Goal: Task Accomplishment & Management: Use online tool/utility

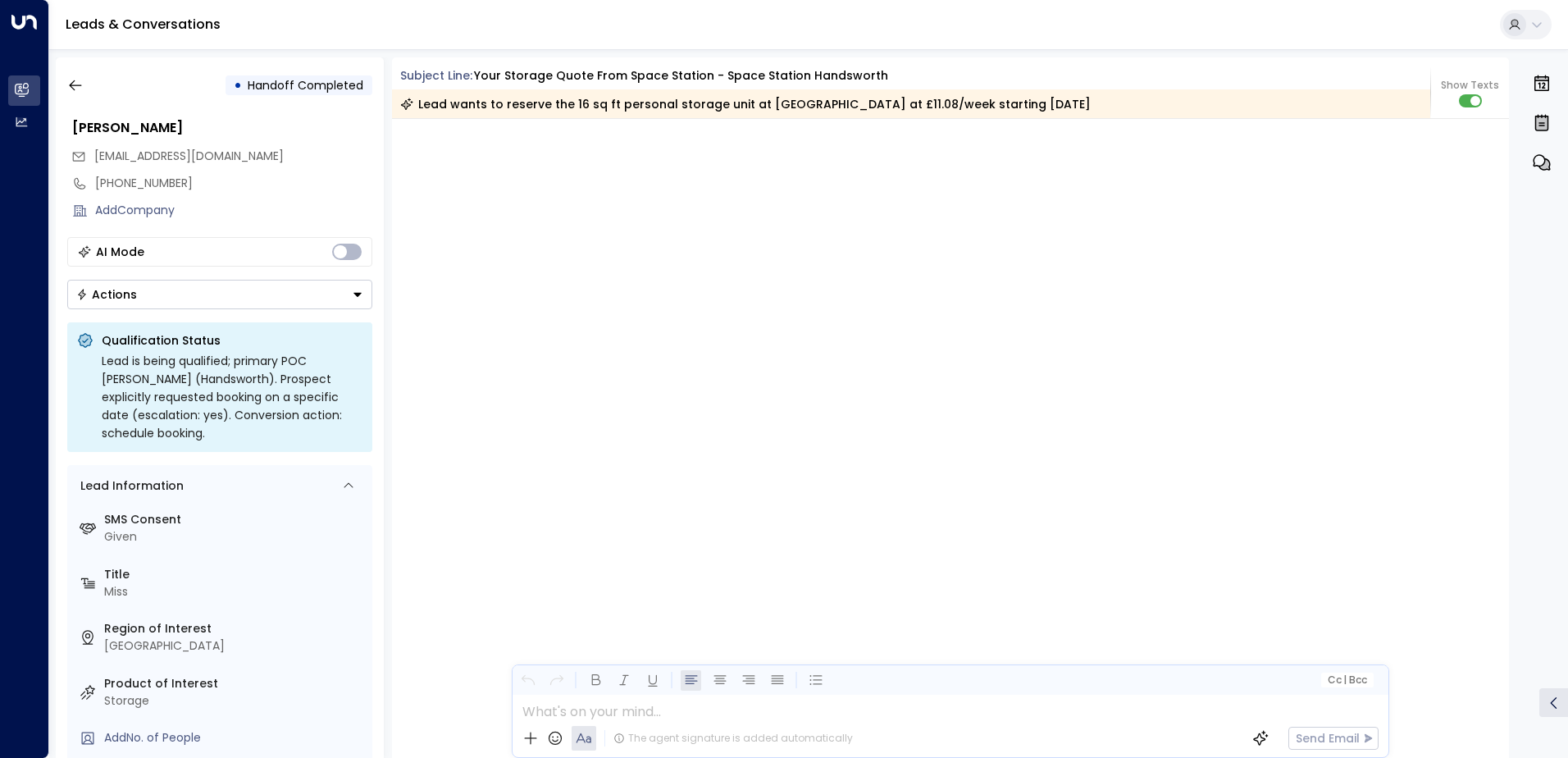
scroll to position [3783, 0]
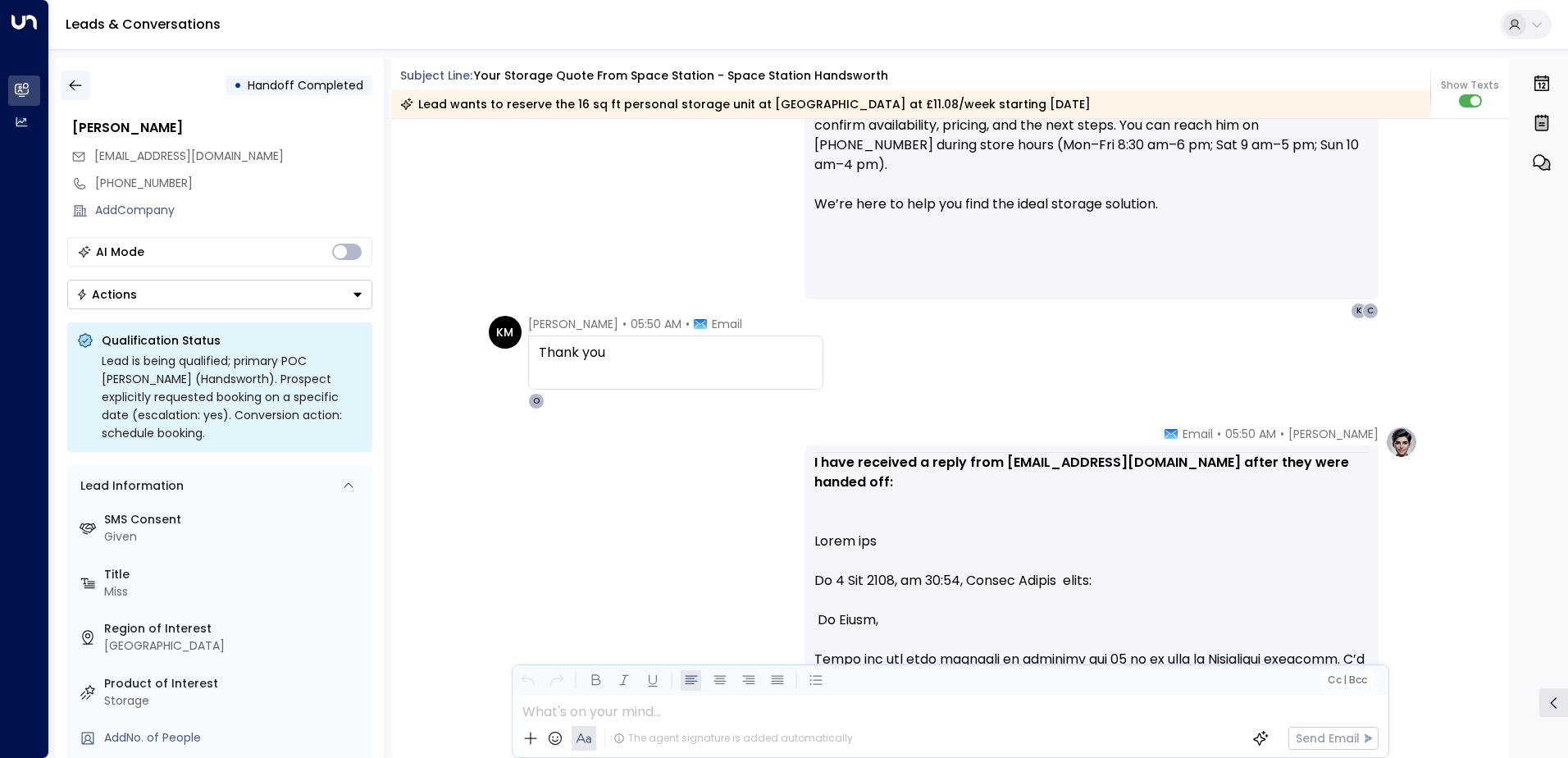
click at [72, 87] on icon "button" at bounding box center [75, 86] width 12 height 10
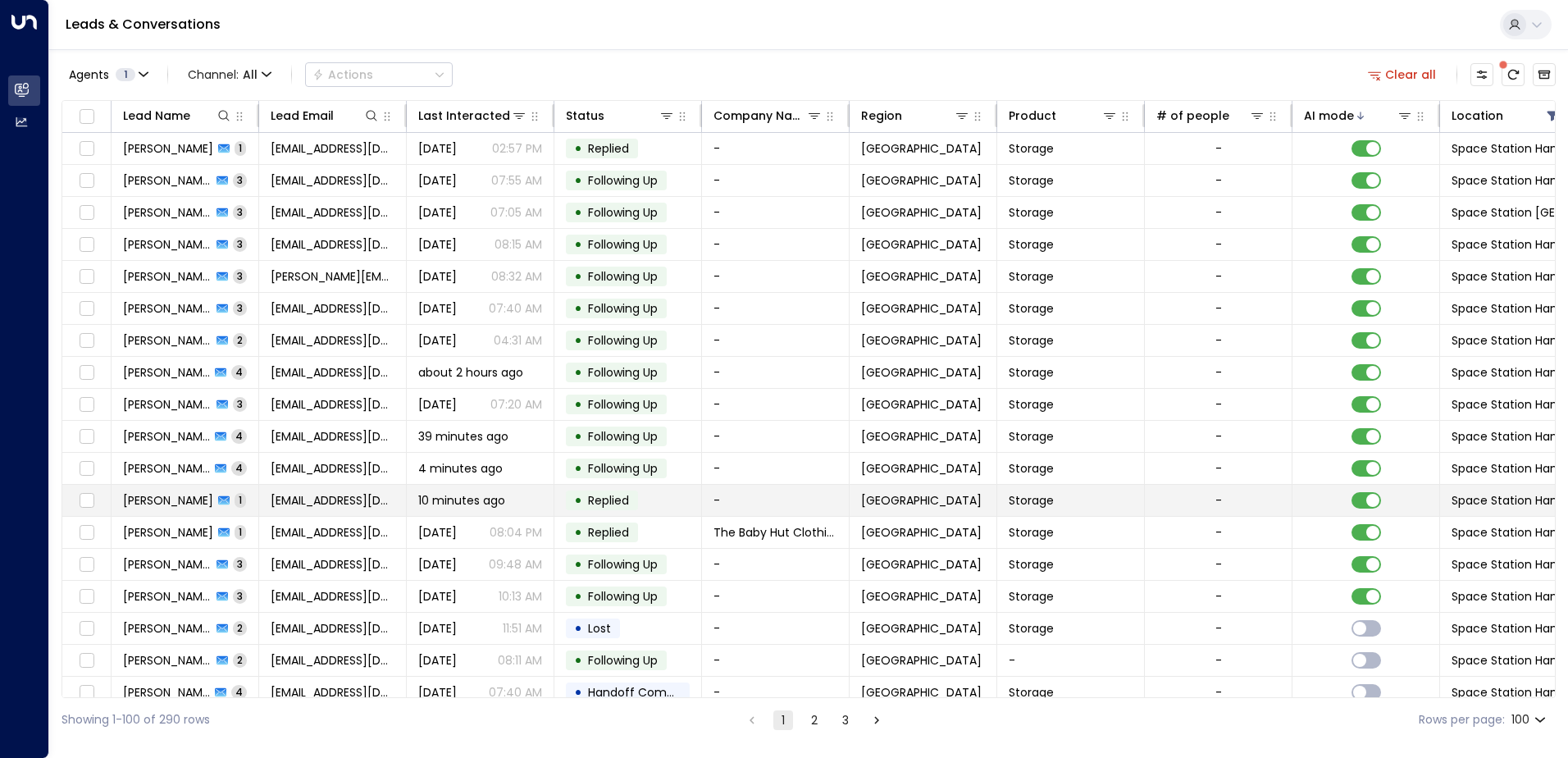
click at [244, 505] on td "[PERSON_NAME] 1" at bounding box center [185, 501] width 147 height 31
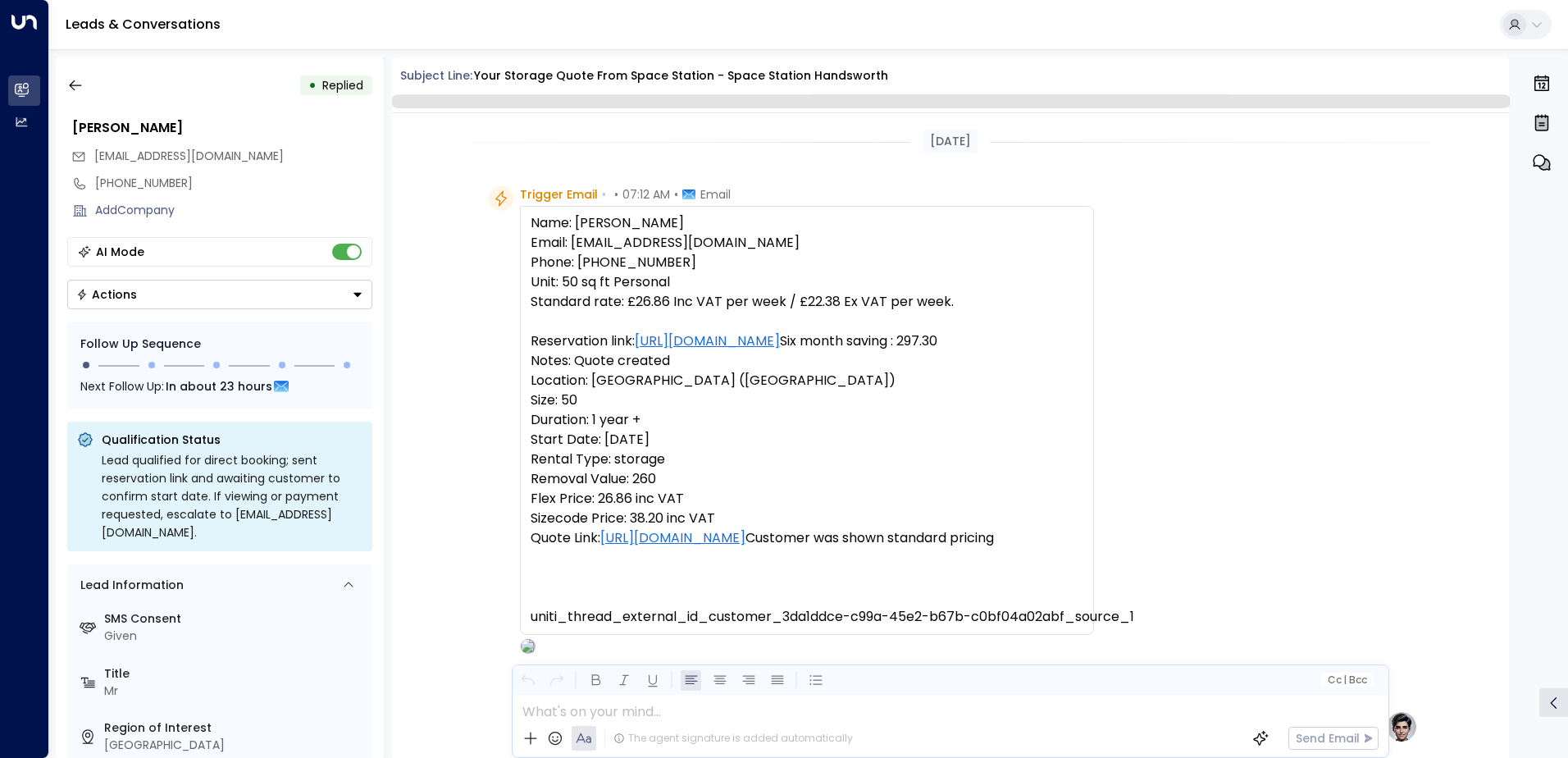
scroll to position [819, 0]
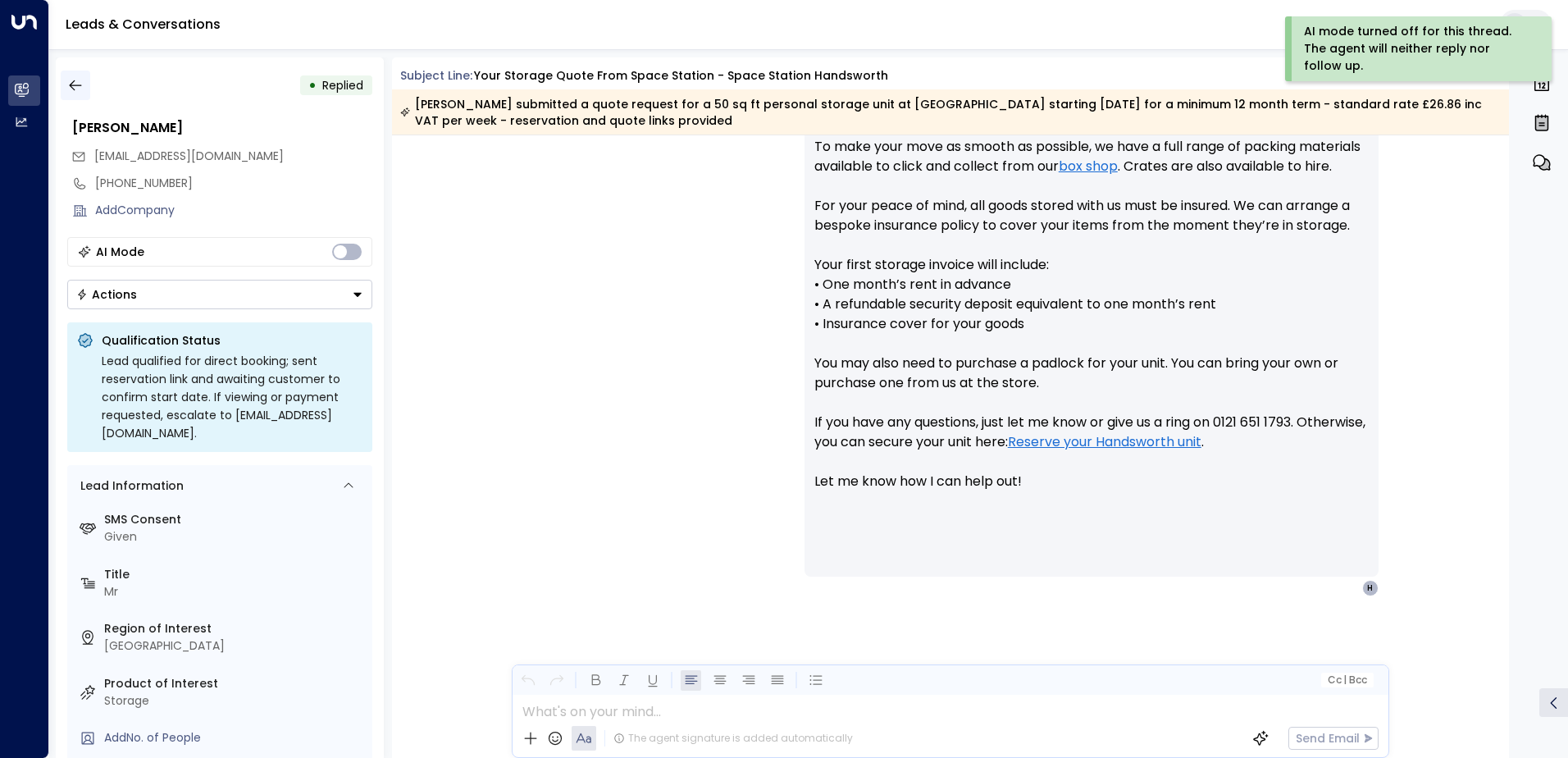
click at [74, 87] on icon "button" at bounding box center [75, 85] width 16 height 16
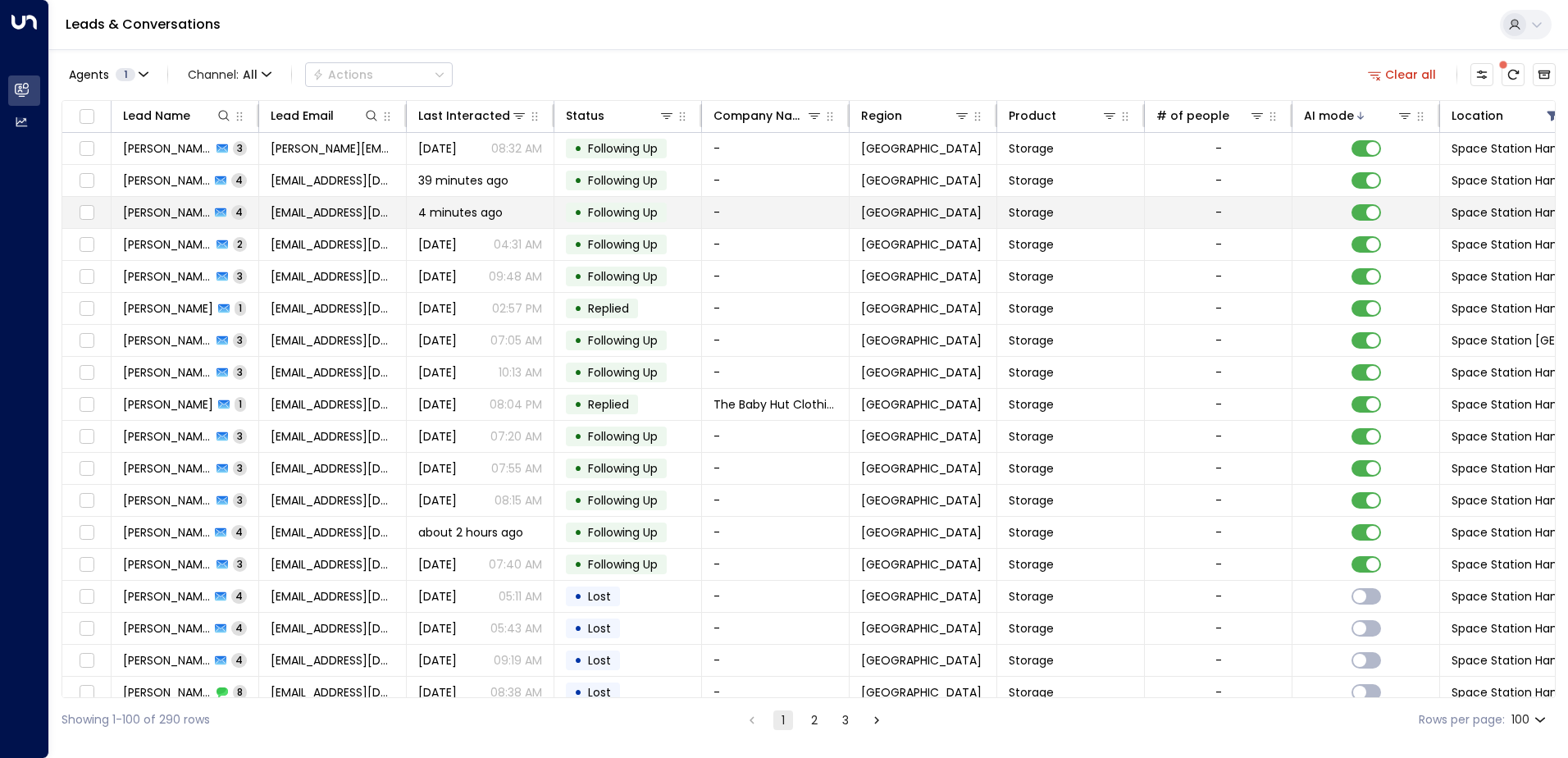
click at [234, 211] on td "[PERSON_NAME] 4" at bounding box center [185, 212] width 147 height 31
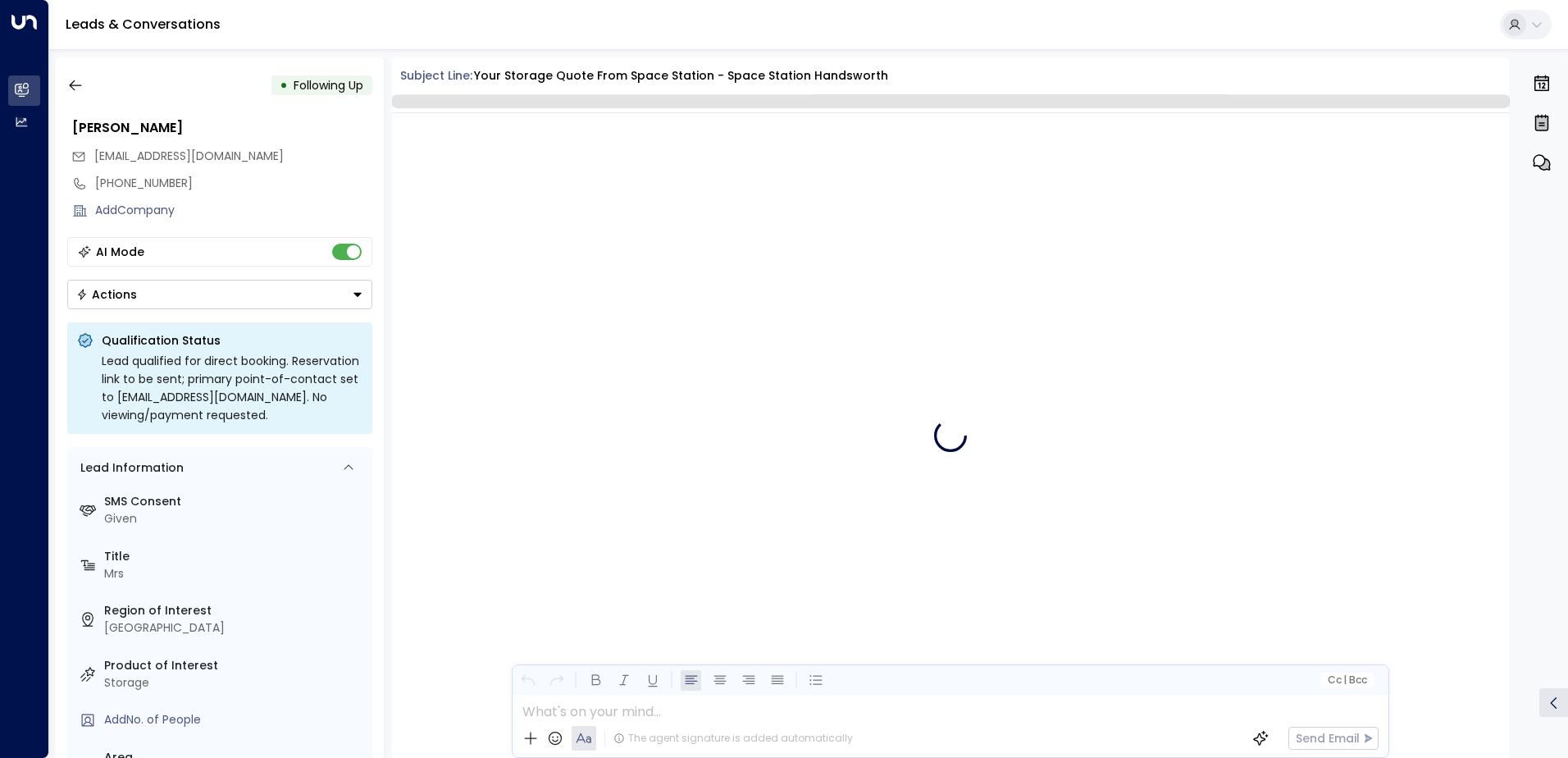
scroll to position [3431, 0]
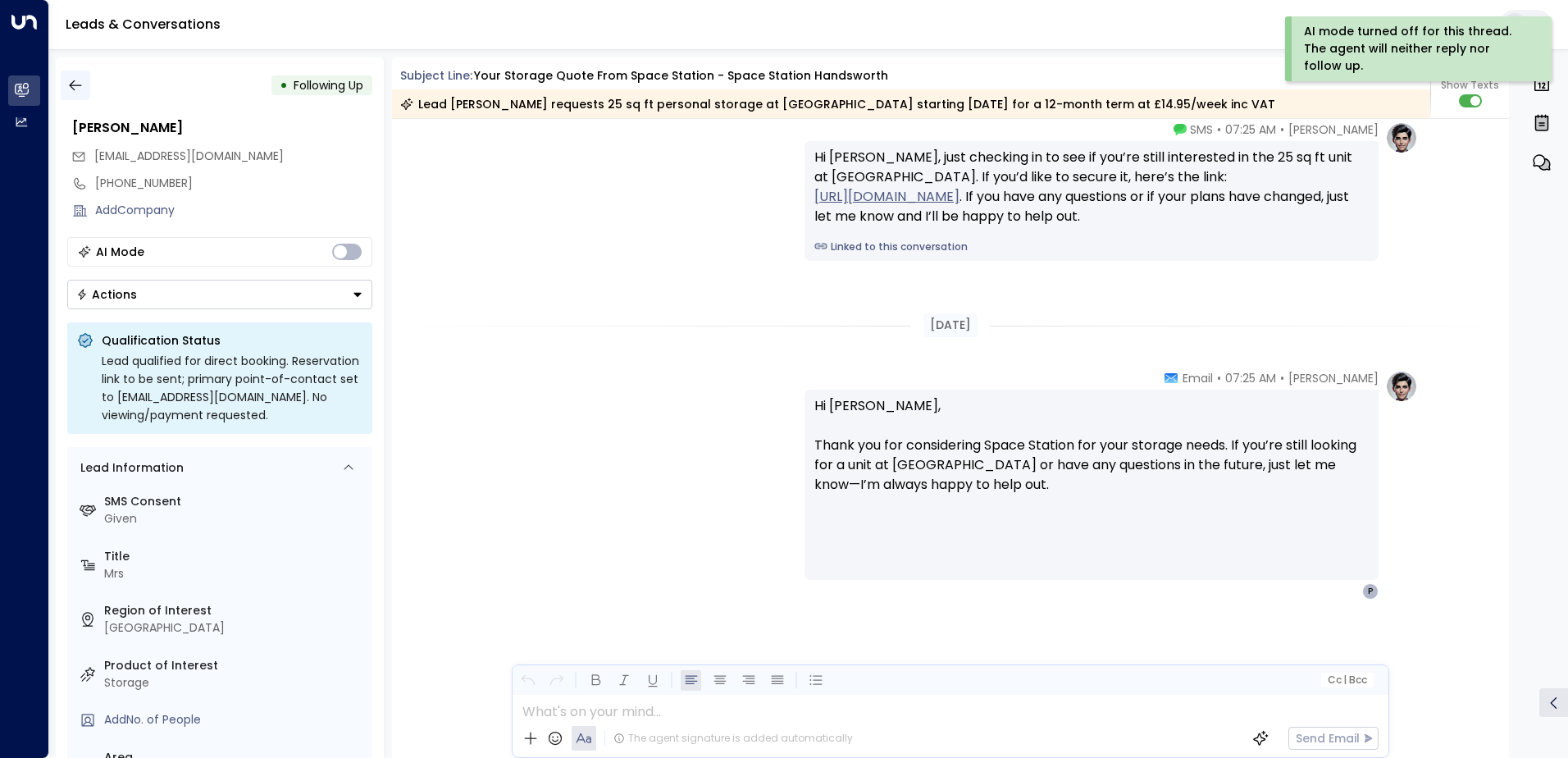
click at [62, 83] on button "button" at bounding box center [75, 85] width 29 height 29
